Goal: Task Accomplishment & Management: Manage account settings

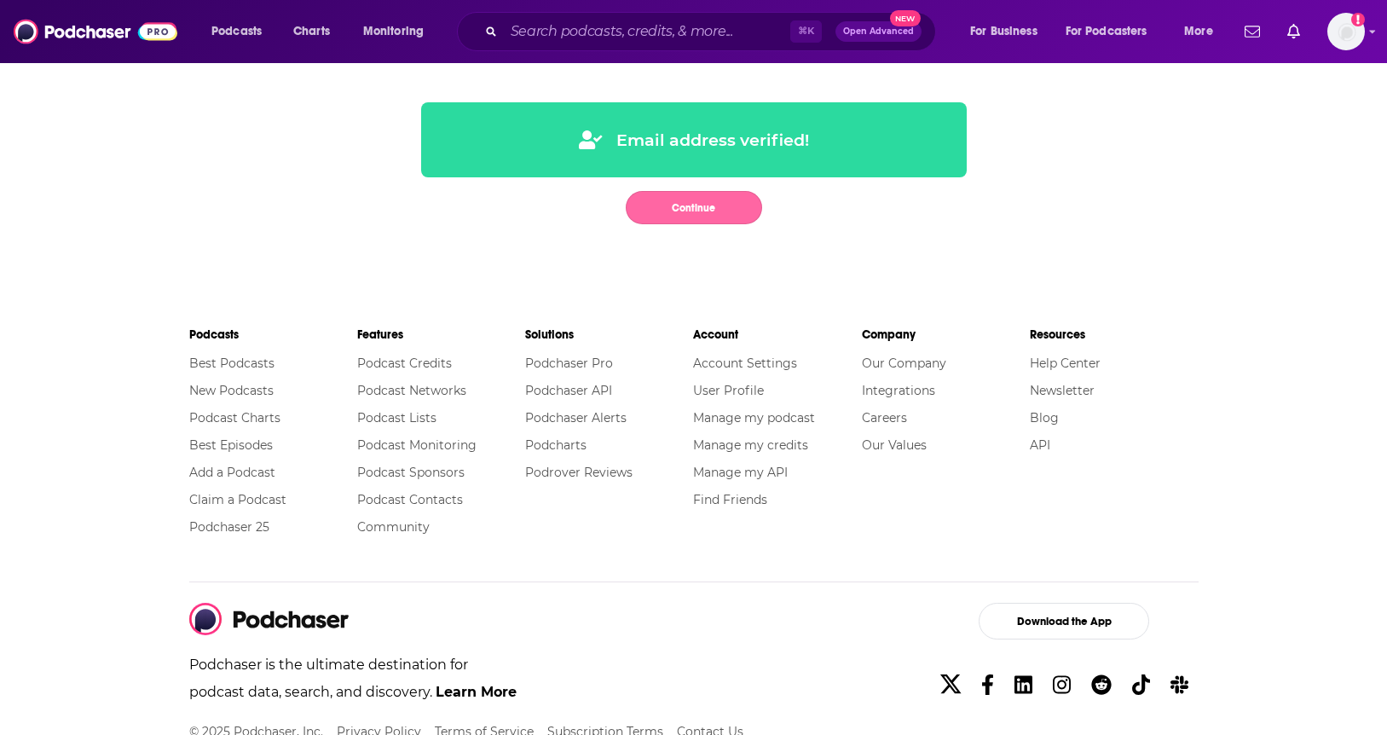
click at [678, 209] on button "Continue" at bounding box center [694, 207] width 136 height 33
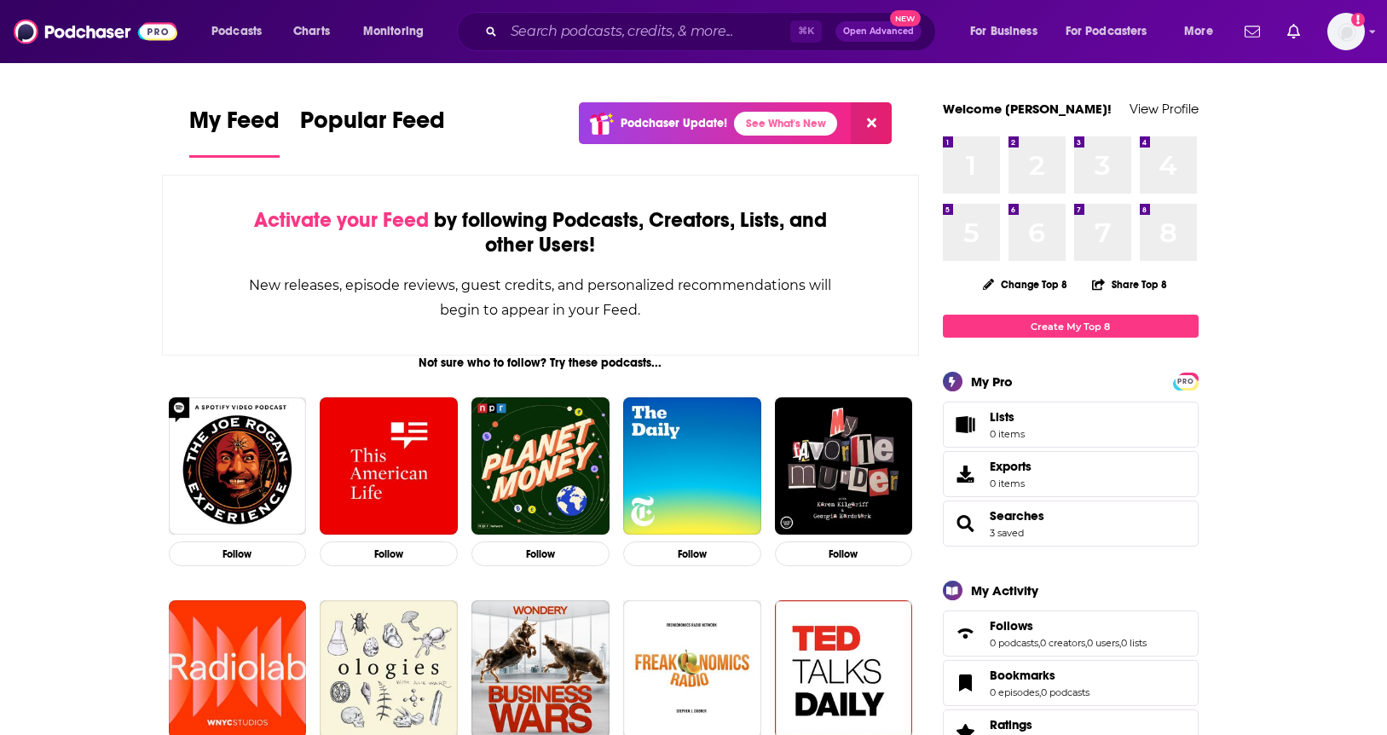
click at [349, 222] on span "Activate your Feed" at bounding box center [341, 220] width 175 height 26
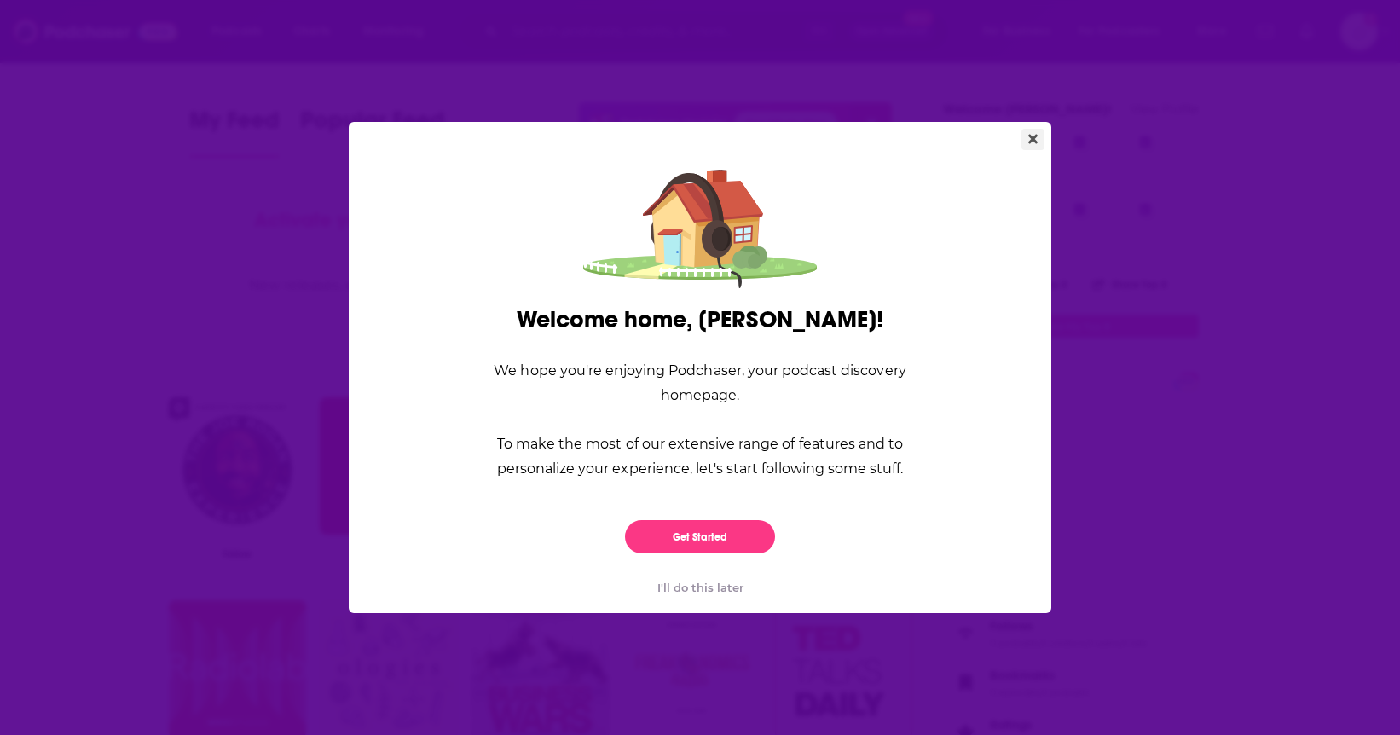
click at [1025, 134] on button "Close" at bounding box center [1032, 139] width 23 height 21
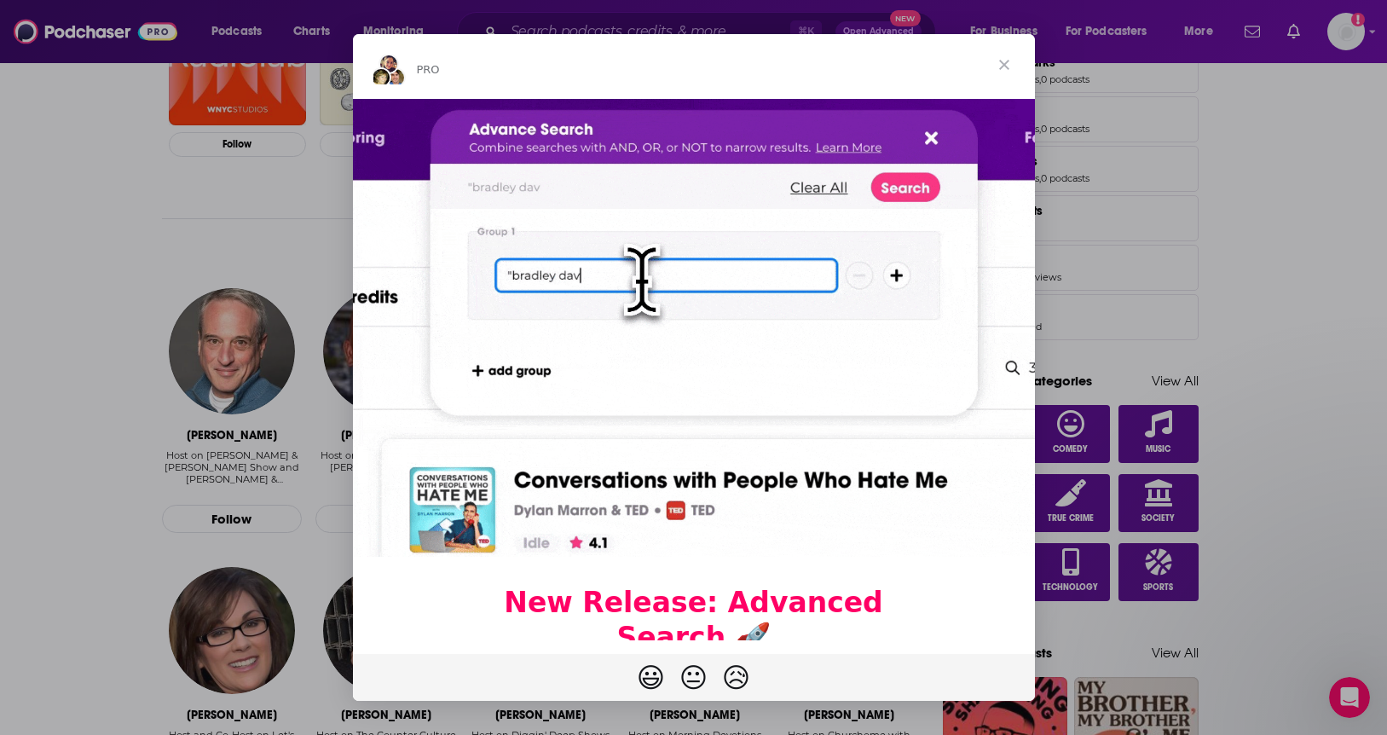
click at [1008, 61] on span "Close" at bounding box center [1003, 64] width 61 height 61
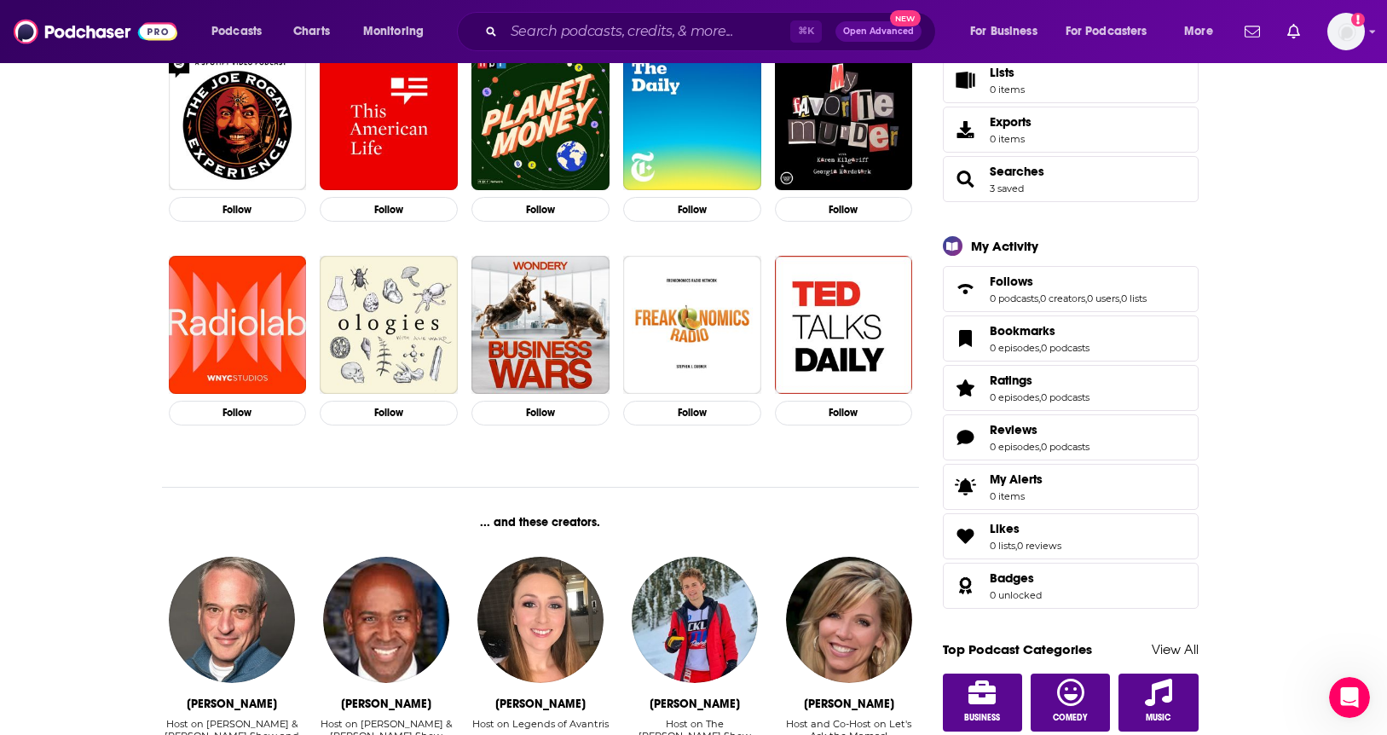
scroll to position [385, 0]
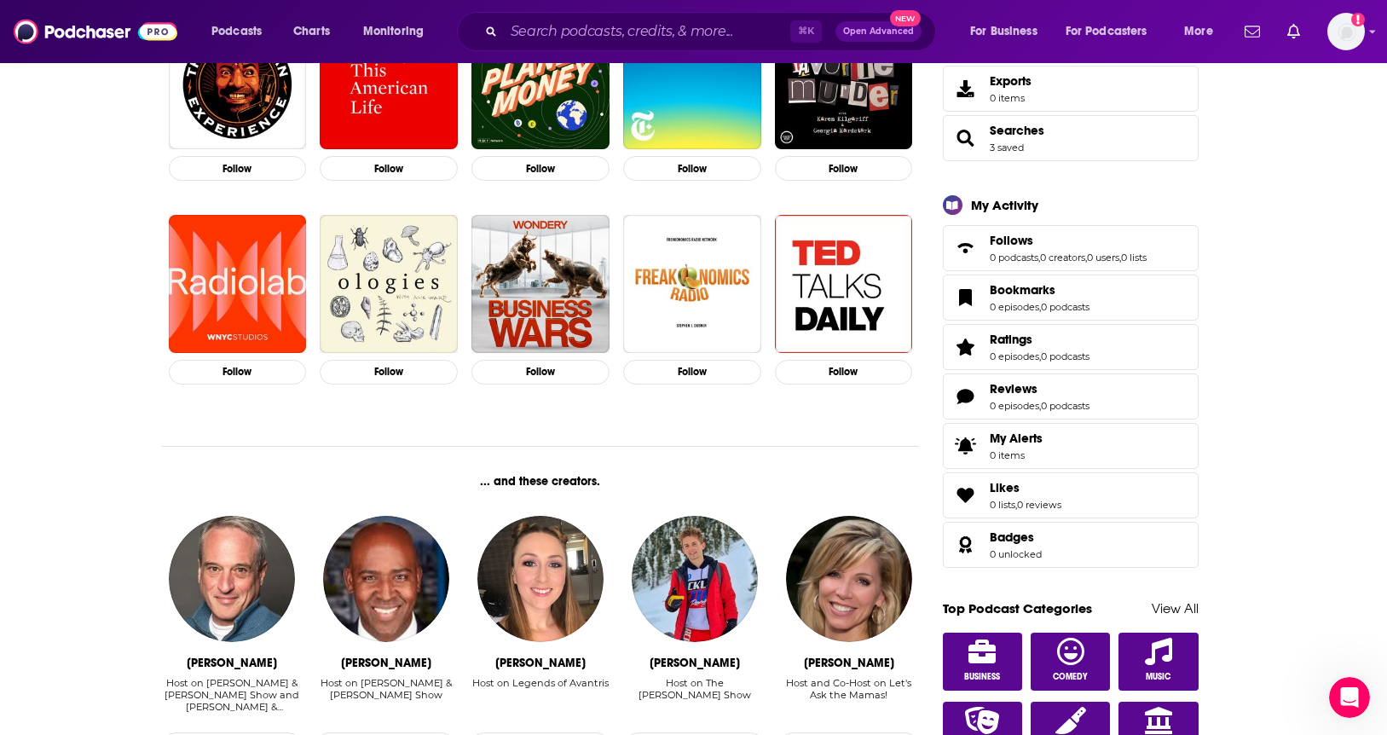
click at [1051, 141] on span "Searches 3 saved" at bounding box center [1071, 138] width 256 height 46
click at [1066, 152] on span "Searches 3 saved" at bounding box center [1071, 138] width 256 height 46
click at [1357, 29] on img "Logged in as awallresonate" at bounding box center [1346, 32] width 38 height 38
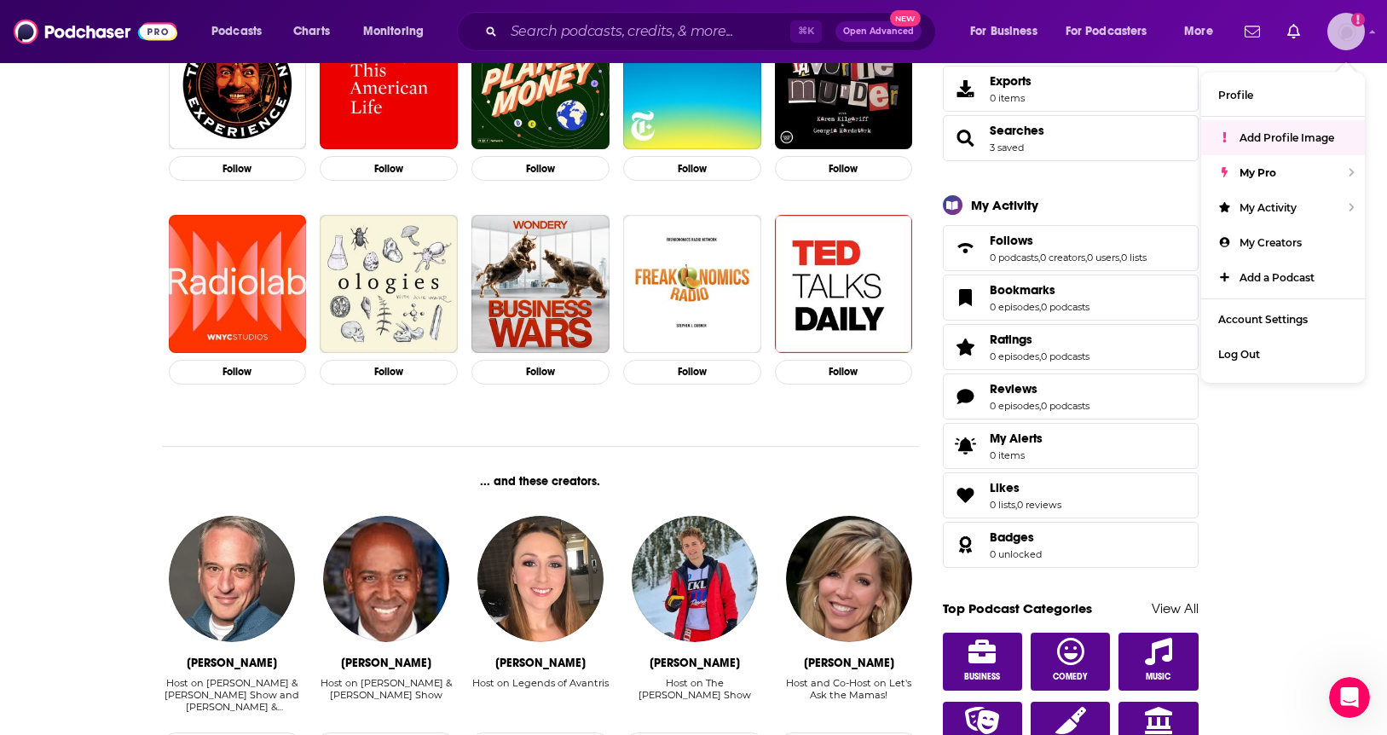
click at [1302, 137] on span "Add Profile Image" at bounding box center [1286, 137] width 95 height 13
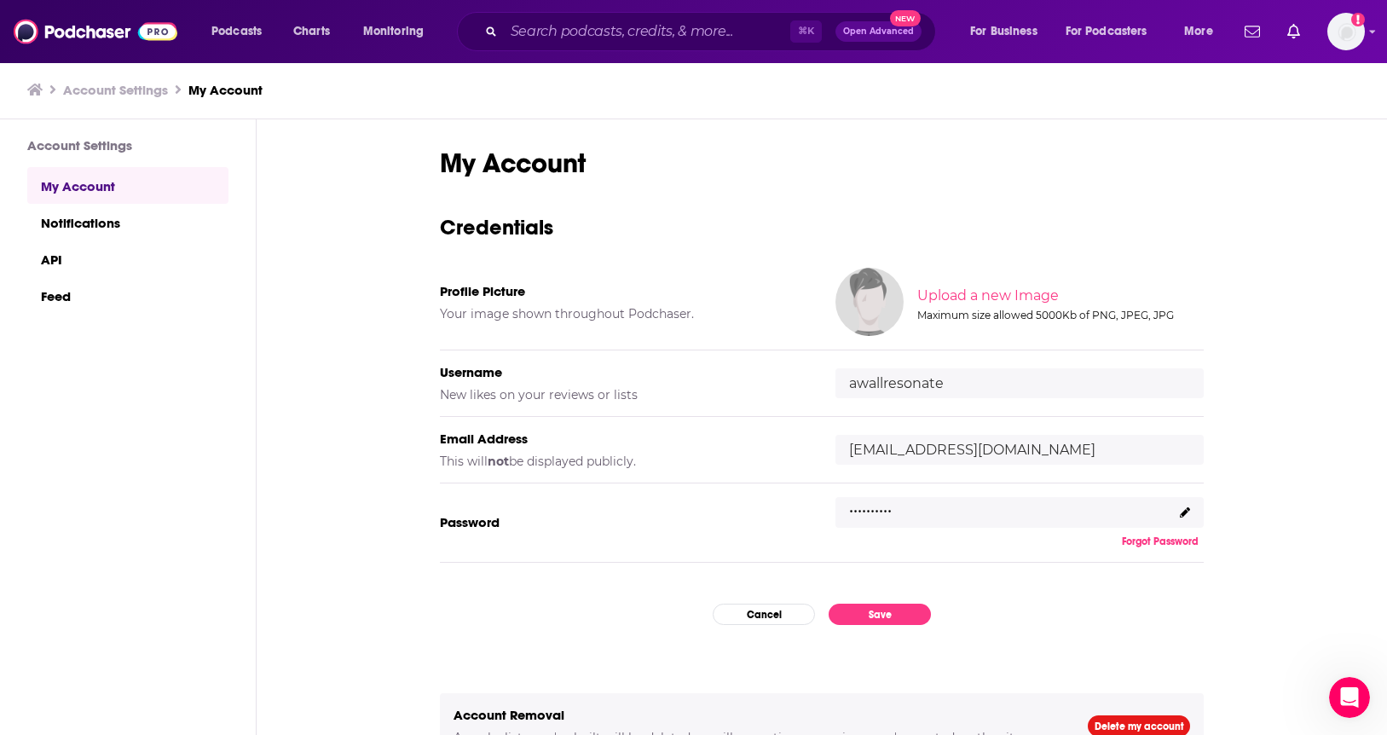
click at [994, 295] on input "file" at bounding box center [1058, 295] width 849 height 77
click at [1323, 391] on div "My Account Credentials Profile Picture Your image shown throughout Podchaser. U…" at bounding box center [822, 427] width 1130 height 617
